Goal: Find contact information: Find contact information

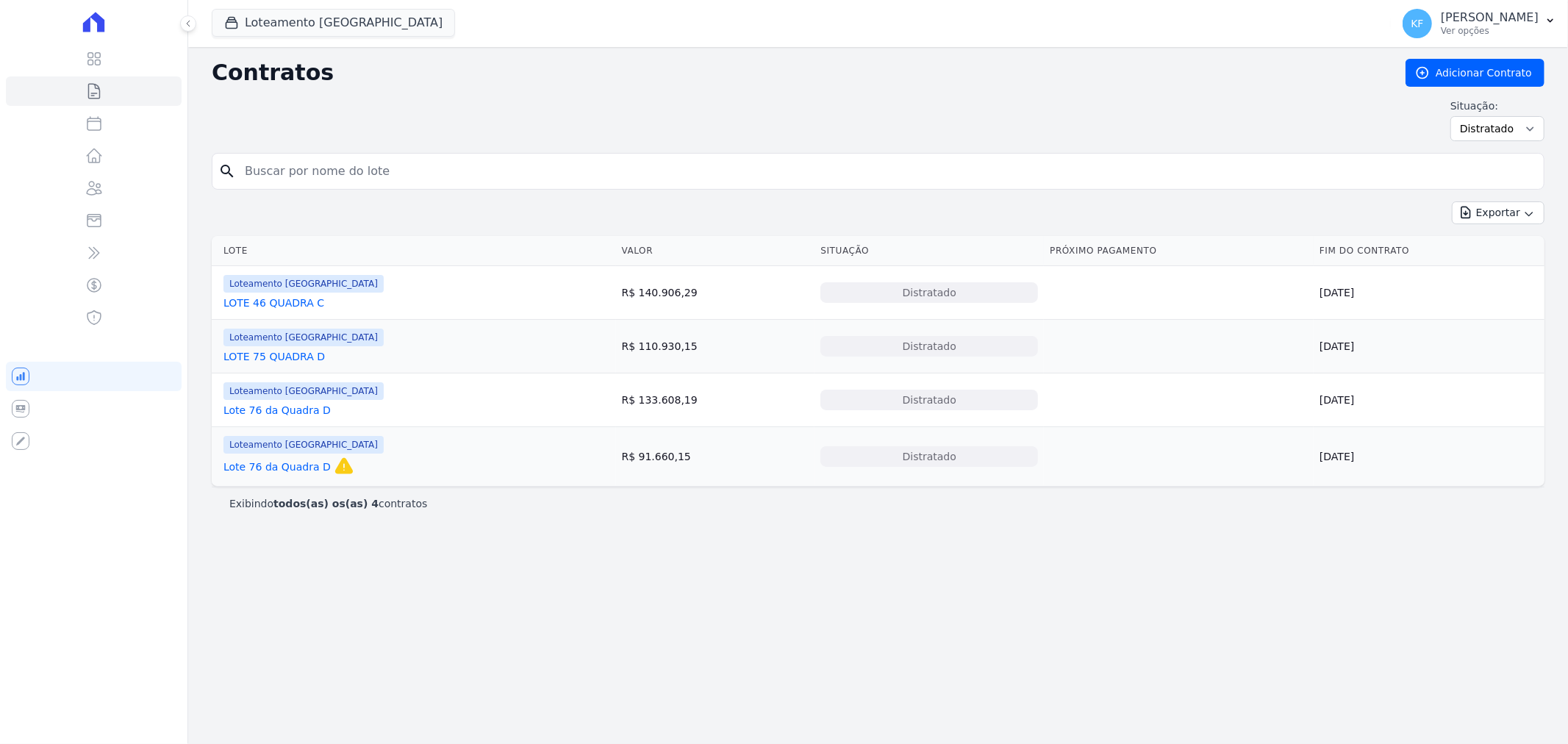
click at [291, 304] on link "LOTE 46 QUADRA C" at bounding box center [273, 303] width 101 height 15
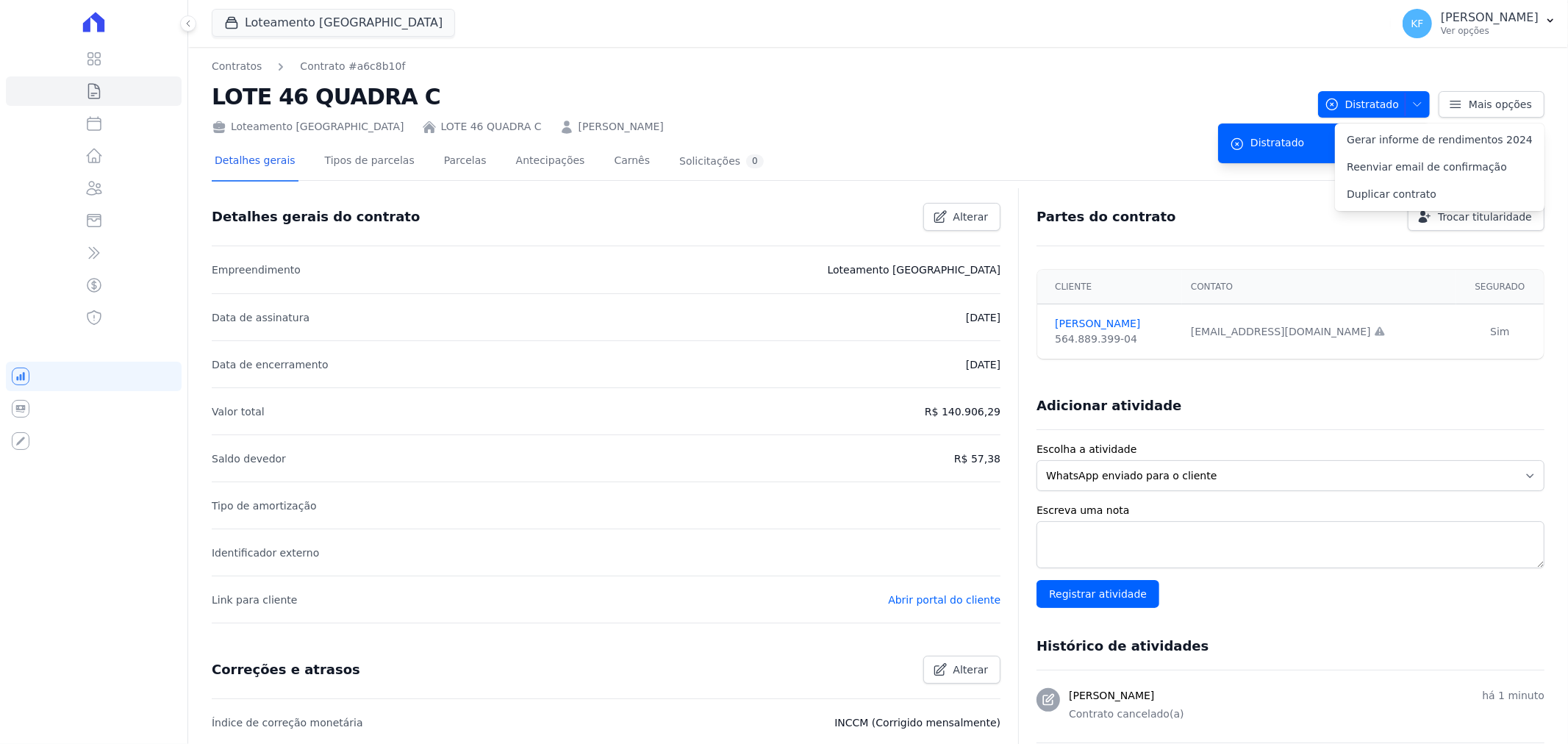
click at [1154, 130] on div "Loteamento [GEOGRAPHIC_DATA] LOTE 46 QUADRA C [PERSON_NAME]" at bounding box center [758, 124] width 1094 height 21
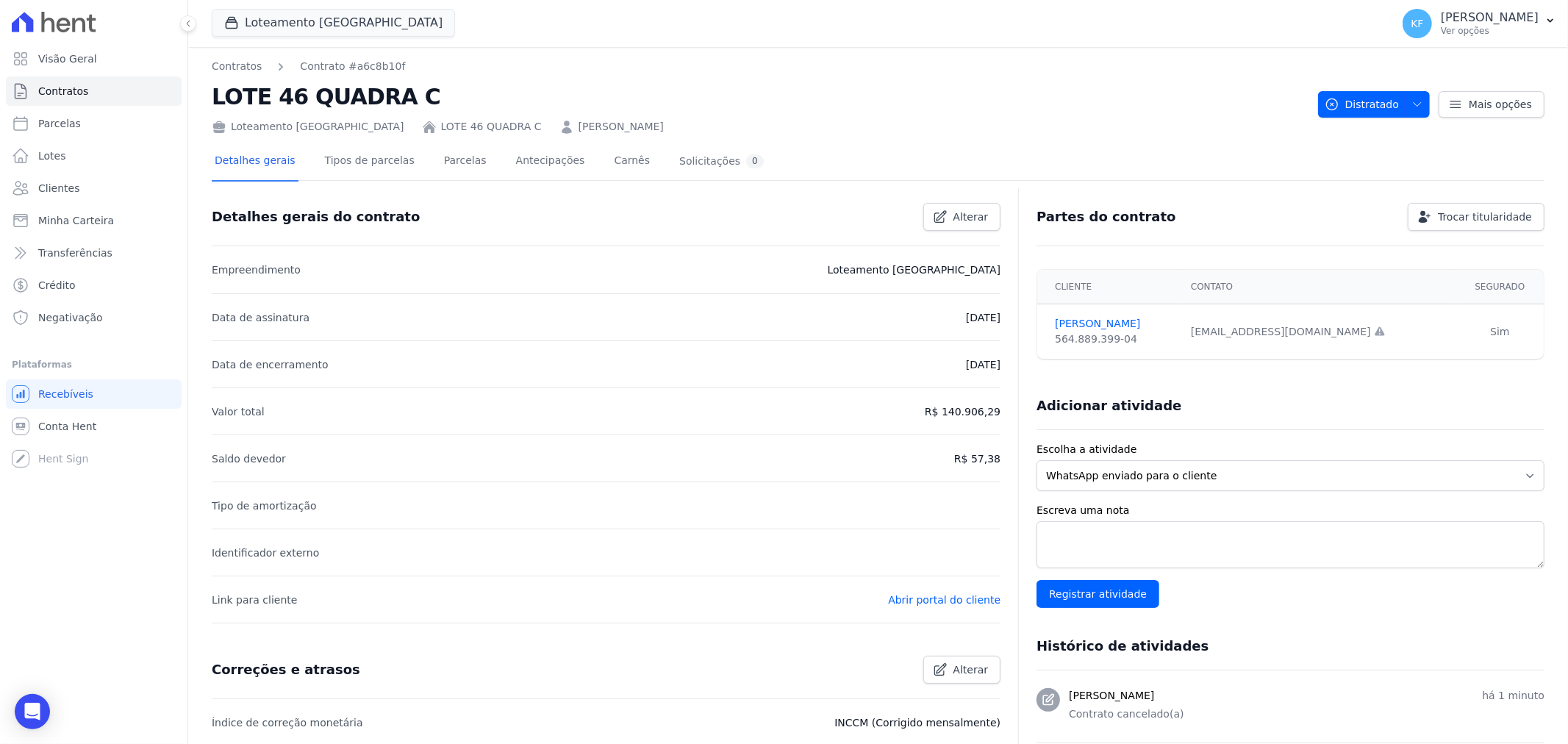
drag, startPoint x: 1200, startPoint y: 330, endPoint x: 1304, endPoint y: 335, distance: 104.1
click at [1302, 334] on td "[EMAIL_ADDRESS][DOMAIN_NAME] Email e telefone não confirmados." at bounding box center [1319, 332] width 274 height 55
copy div "[EMAIL_ADDRESS][DOMAIN_NAME]"
click at [67, 86] on span "Contratos" at bounding box center [63, 91] width 50 height 15
